Goal: Information Seeking & Learning: Find specific fact

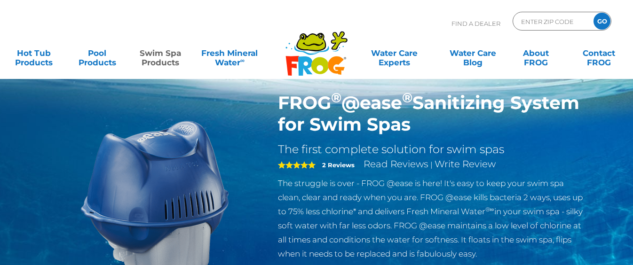
scroll to position [45, 0]
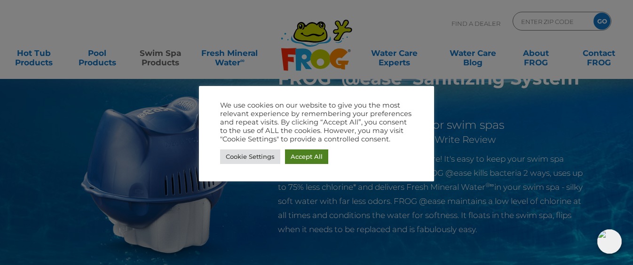
click at [308, 158] on link "Accept All" at bounding box center [306, 157] width 43 height 15
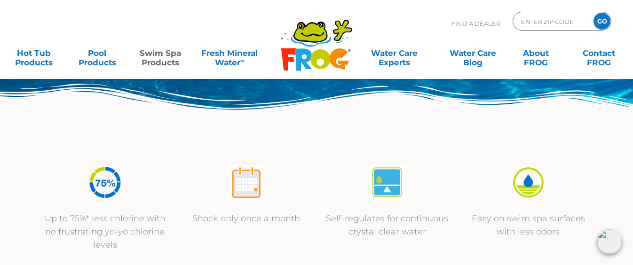
scroll to position [0, 0]
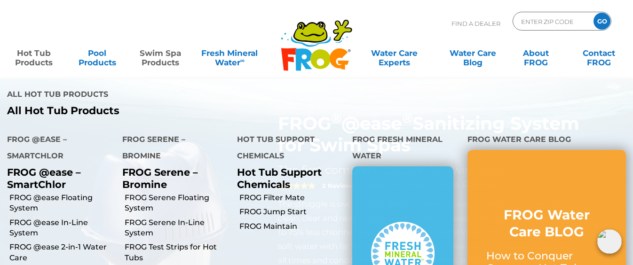
click at [36, 57] on link "Hot Tub Products" at bounding box center [33, 53] width 49 height 19
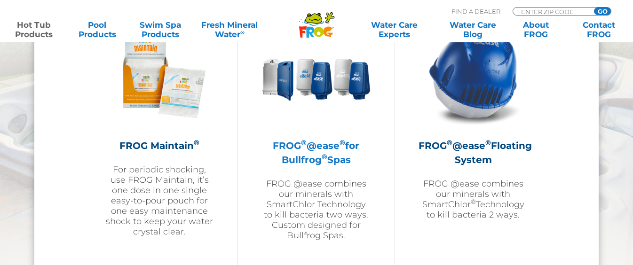
scroll to position [1096, 0]
click at [314, 164] on h2 "FROG ® @ease ® for Bullfrog ® Spas" at bounding box center [315, 152] width 109 height 28
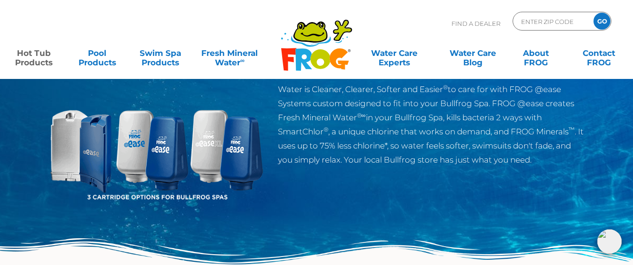
scroll to position [79, 0]
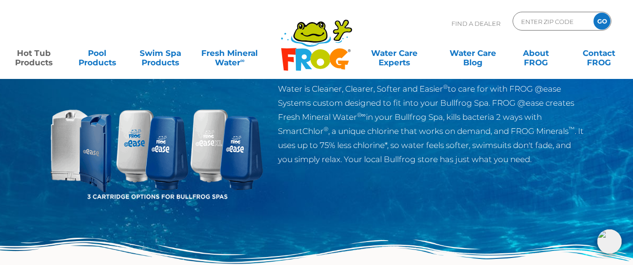
click at [403, 75] on link "Read Reviews" at bounding box center [399, 69] width 65 height 11
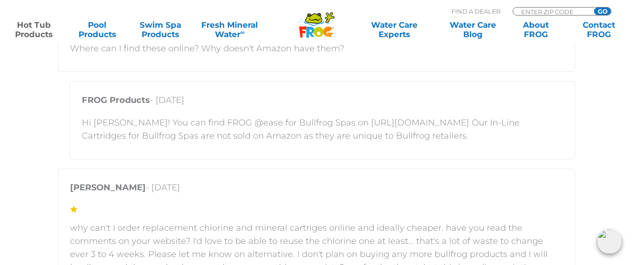
scroll to position [1825, 0]
click at [311, 125] on p "Hi Matt! You can find FROG @ease for Bullfrog Spas on https://shop.bullfrogspas…" at bounding box center [322, 132] width 481 height 26
click at [380, 111] on p "FROG Products - April 7, 2025" at bounding box center [322, 106] width 481 height 18
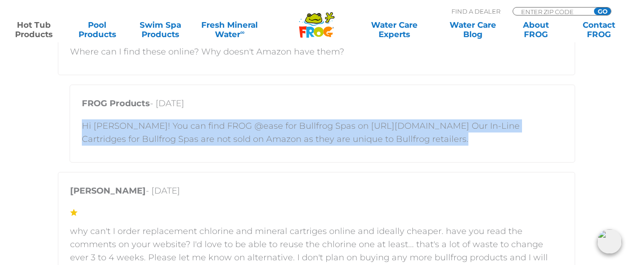
click at [364, 130] on p "Hi Matt! You can find FROG @ease for Bullfrog Spas on https://shop.bullfrogspas…" at bounding box center [322, 132] width 481 height 26
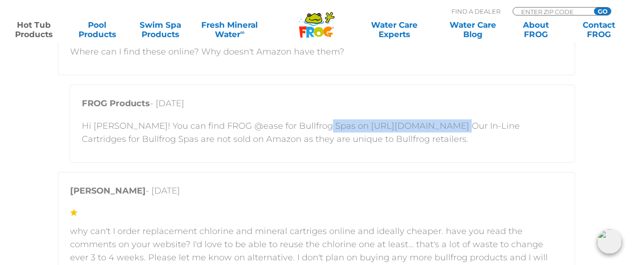
drag, startPoint x: 313, startPoint y: 127, endPoint x: 434, endPoint y: 124, distance: 120.9
click at [434, 124] on p "Hi Matt! You can find FROG @ease for Bullfrog Spas on https://shop.bullfrogspas…" at bounding box center [322, 132] width 481 height 26
click at [404, 128] on p "Hi Matt! You can find FROG @ease for Bullfrog Spas on https://shop.bullfrogspas…" at bounding box center [322, 132] width 481 height 26
drag, startPoint x: 312, startPoint y: 124, endPoint x: 434, endPoint y: 123, distance: 121.8
click at [434, 123] on p "Hi Matt! You can find FROG @ease for Bullfrog Spas on https://shop.bullfrogspas…" at bounding box center [322, 132] width 481 height 26
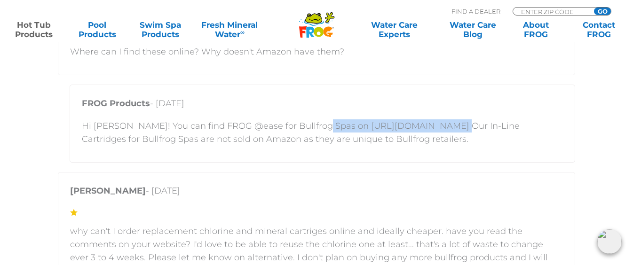
copy p "https://shop.bullfrogspas.com"
